Goal: Feedback & Contribution: Leave review/rating

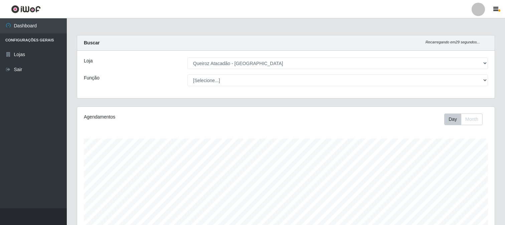
select select "464"
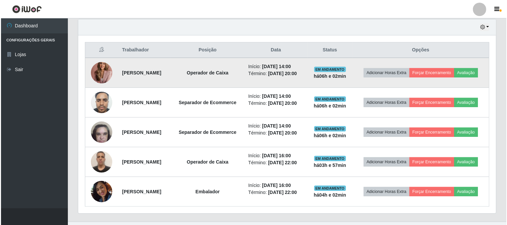
scroll to position [248, 0]
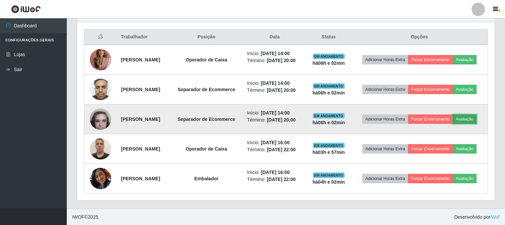
click at [453, 124] on button "Avaliação" at bounding box center [465, 119] width 24 height 9
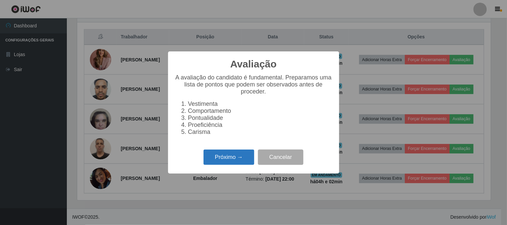
click at [219, 160] on button "Próximo →" at bounding box center [228, 158] width 51 height 16
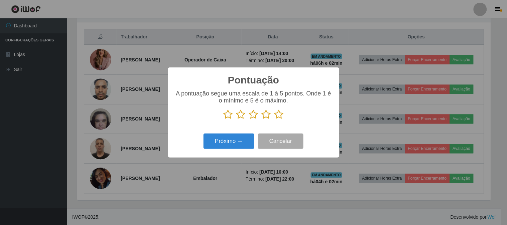
scroll to position [333912, 333637]
click at [278, 113] on icon at bounding box center [278, 115] width 9 height 10
click at [274, 120] on input "radio" at bounding box center [274, 120] width 0 height 0
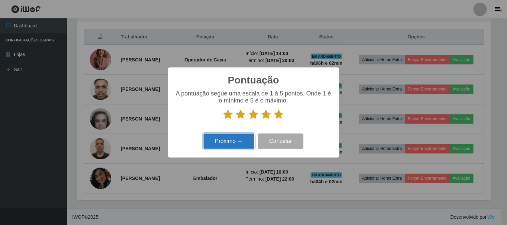
click at [232, 137] on button "Próximo →" at bounding box center [228, 142] width 51 height 16
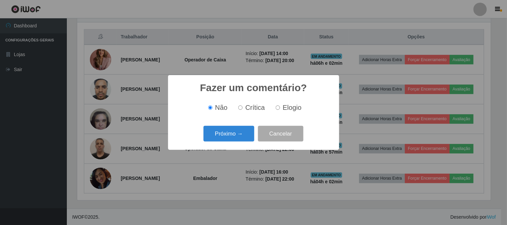
click at [232, 137] on button "Próximo →" at bounding box center [228, 134] width 51 height 16
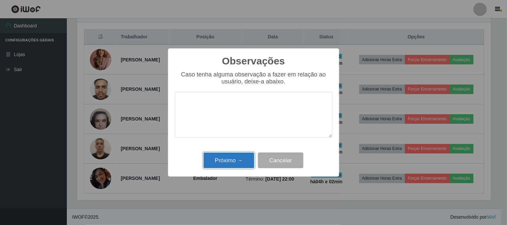
click at [219, 162] on button "Próximo →" at bounding box center [228, 161] width 51 height 16
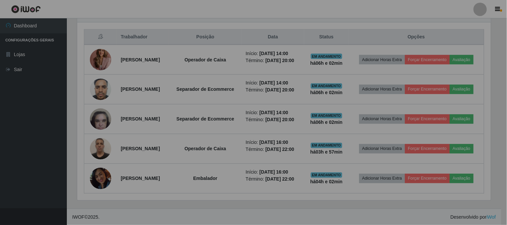
scroll to position [138, 418]
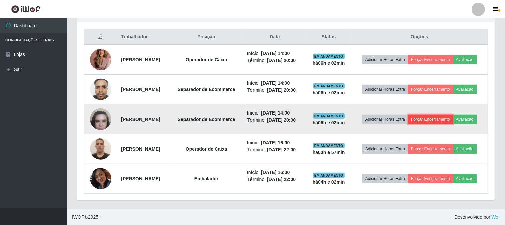
click at [451, 124] on button "Forçar Encerramento" at bounding box center [430, 119] width 45 height 9
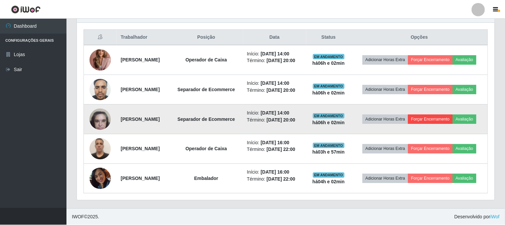
scroll to position [138, 413]
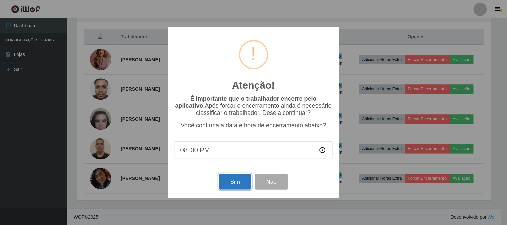
click at [235, 188] on button "Sim" at bounding box center [235, 182] width 32 height 16
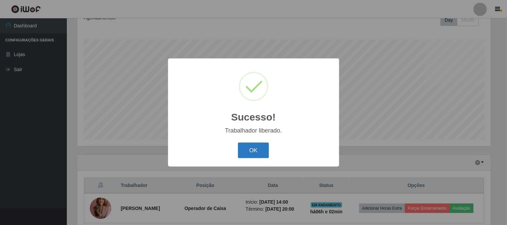
click at [251, 151] on button "OK" at bounding box center [253, 151] width 31 height 16
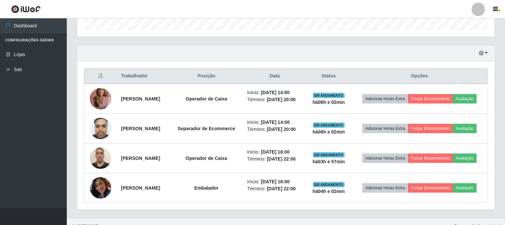
scroll to position [211, 0]
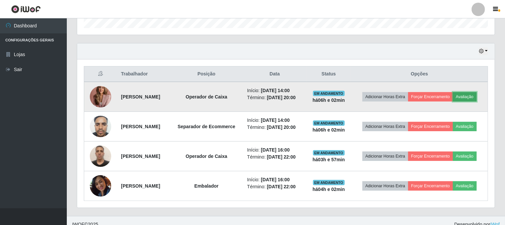
click at [467, 92] on button "Avaliação" at bounding box center [465, 96] width 24 height 9
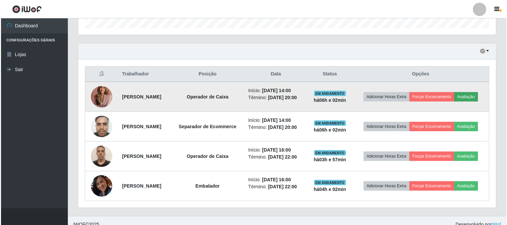
scroll to position [138, 413]
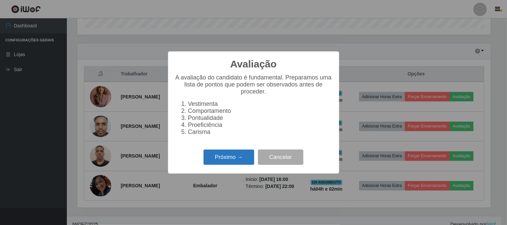
click at [228, 156] on button "Próximo →" at bounding box center [228, 158] width 51 height 16
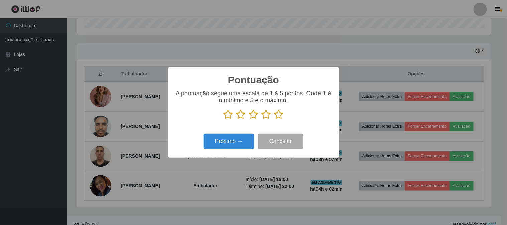
scroll to position [333912, 333637]
click at [279, 114] on icon at bounding box center [278, 115] width 9 height 10
click at [274, 120] on input "radio" at bounding box center [274, 120] width 0 height 0
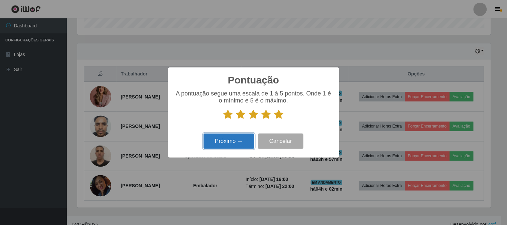
click at [222, 134] on button "Próximo →" at bounding box center [228, 142] width 51 height 16
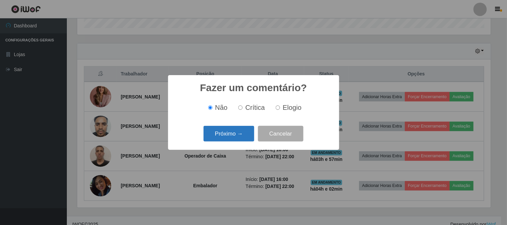
click at [215, 133] on button "Próximo →" at bounding box center [228, 134] width 51 height 16
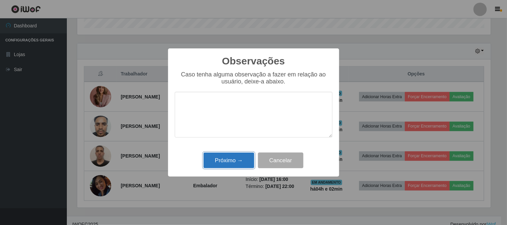
click at [206, 157] on button "Próximo →" at bounding box center [228, 161] width 51 height 16
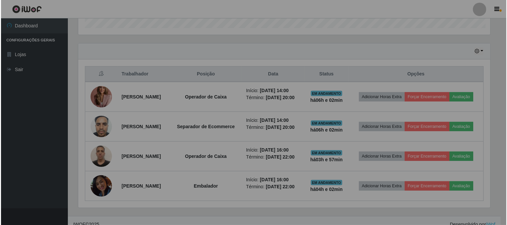
scroll to position [138, 418]
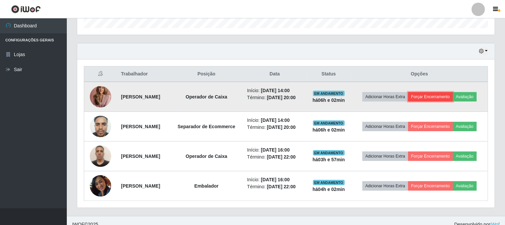
click at [440, 98] on button "Forçar Encerramento" at bounding box center [430, 96] width 45 height 9
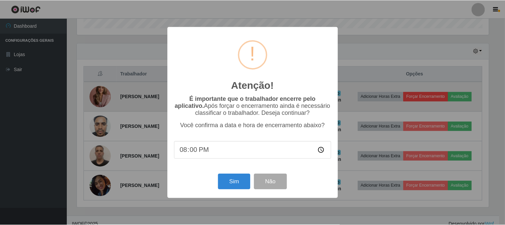
scroll to position [138, 413]
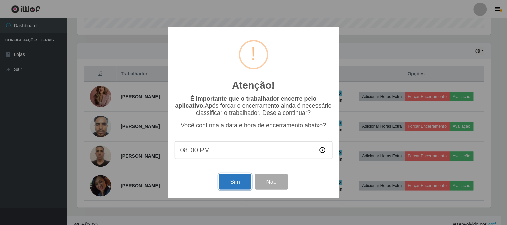
click at [242, 185] on button "Sim" at bounding box center [235, 182] width 32 height 16
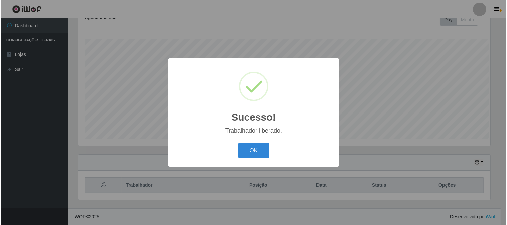
scroll to position [0, 0]
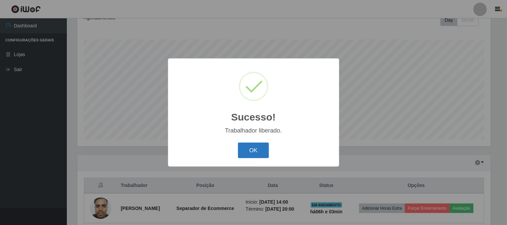
click at [255, 155] on button "OK" at bounding box center [253, 151] width 31 height 16
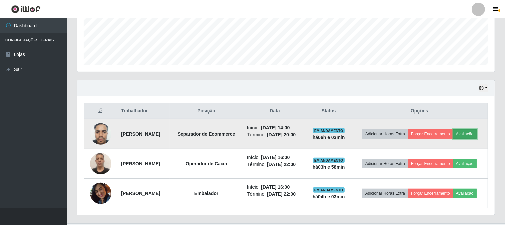
click at [470, 131] on button "Avaliação" at bounding box center [465, 133] width 24 height 9
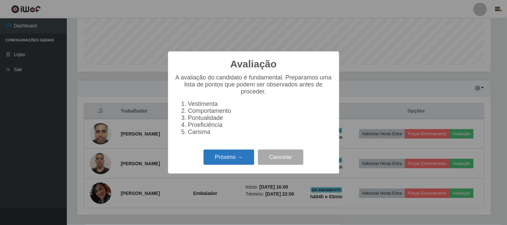
click at [251, 156] on button "Próximo →" at bounding box center [228, 158] width 51 height 16
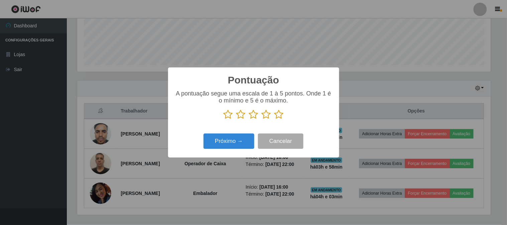
click at [279, 117] on icon at bounding box center [278, 115] width 9 height 10
click at [274, 120] on input "radio" at bounding box center [274, 120] width 0 height 0
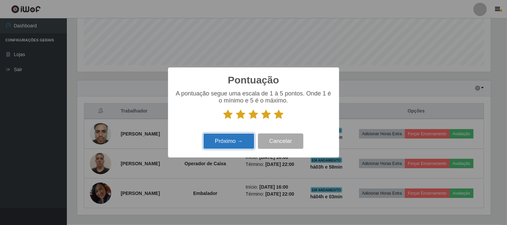
click at [221, 141] on button "Próximo →" at bounding box center [228, 142] width 51 height 16
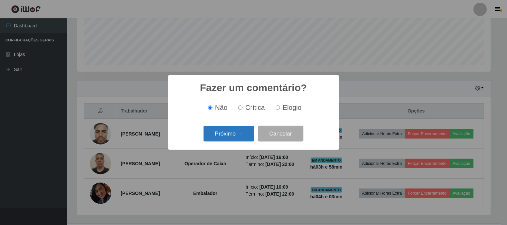
click at [239, 134] on button "Próximo →" at bounding box center [228, 134] width 51 height 16
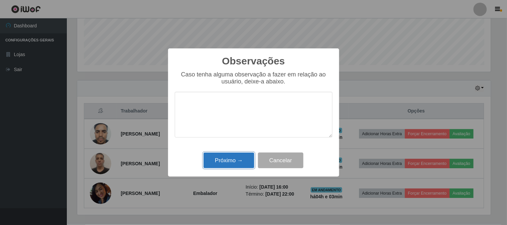
click at [231, 158] on button "Próximo →" at bounding box center [228, 161] width 51 height 16
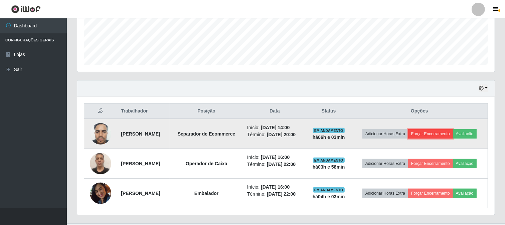
click at [429, 134] on button "Forçar Encerramento" at bounding box center [430, 133] width 45 height 9
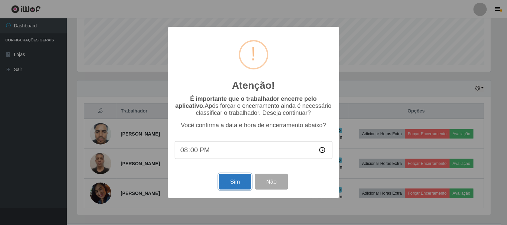
click at [240, 182] on button "Sim" at bounding box center [235, 182] width 32 height 16
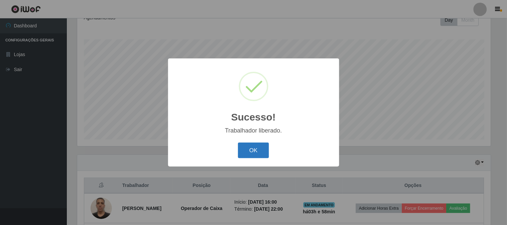
click at [259, 153] on button "OK" at bounding box center [253, 151] width 31 height 16
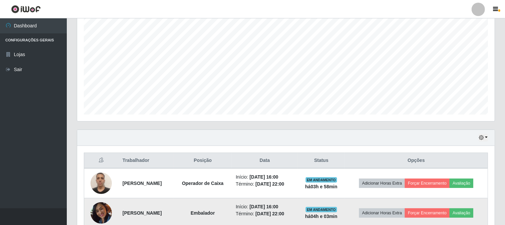
scroll to position [159, 0]
